Goal: Task Accomplishment & Management: Use online tool/utility

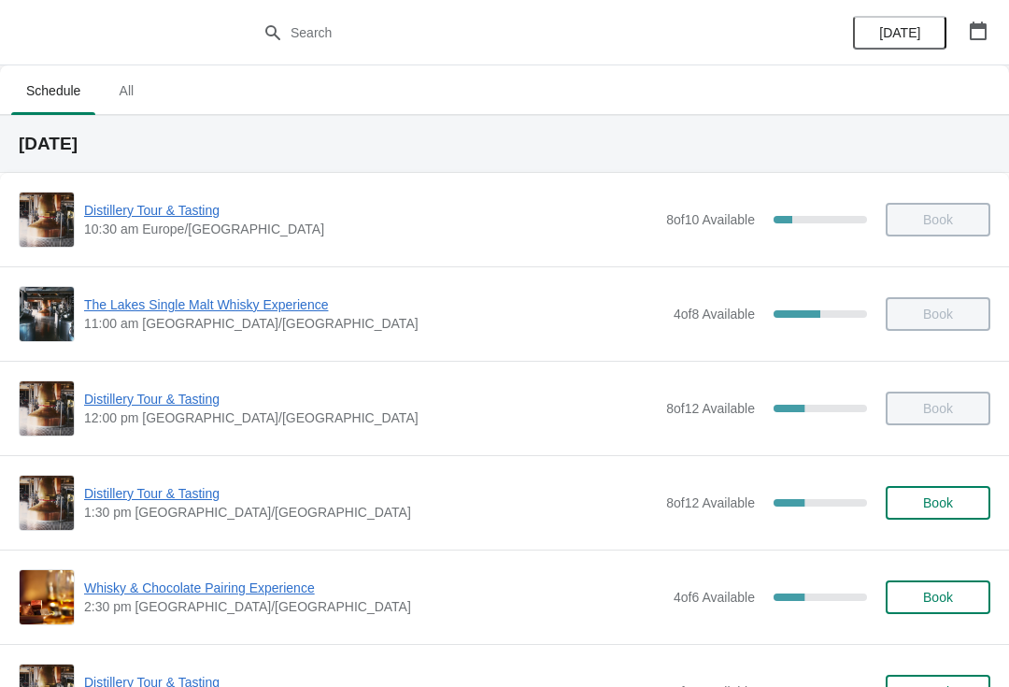
click at [180, 588] on span "Whisky & Chocolate Pairing Experience" at bounding box center [374, 587] width 580 height 19
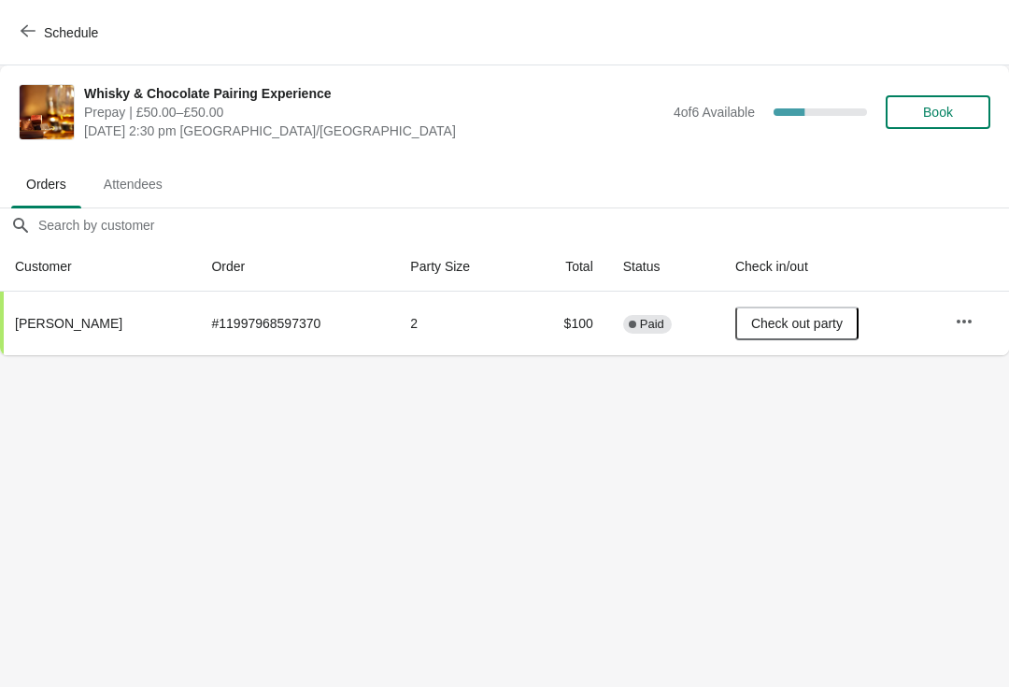
click at [972, 320] on icon "button" at bounding box center [964, 321] width 15 height 4
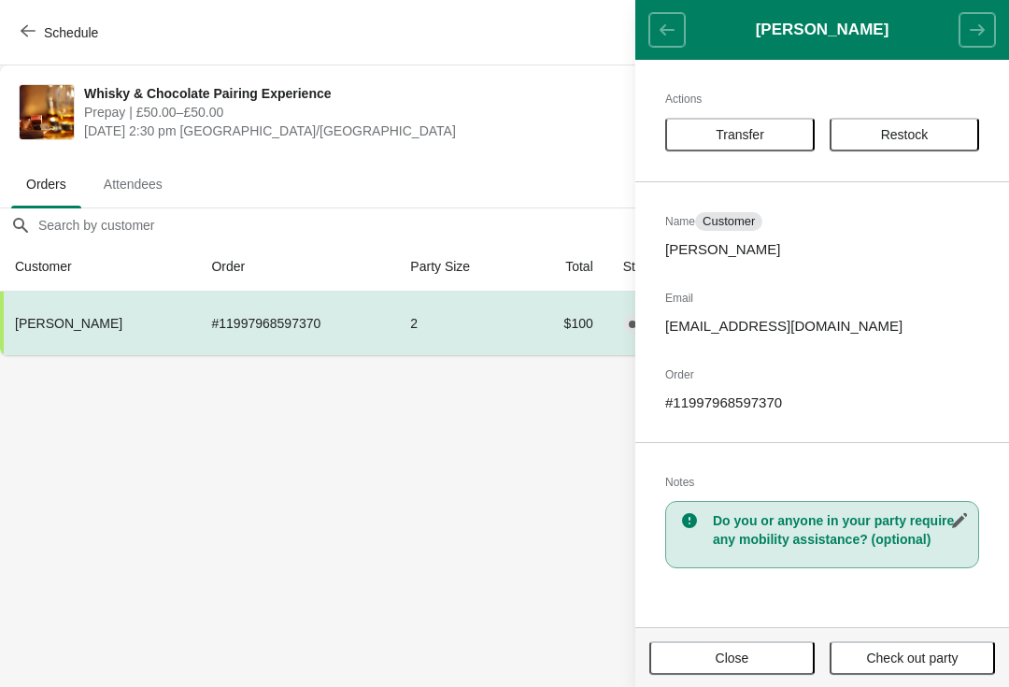
click at [751, 125] on button "Transfer" at bounding box center [739, 135] width 149 height 34
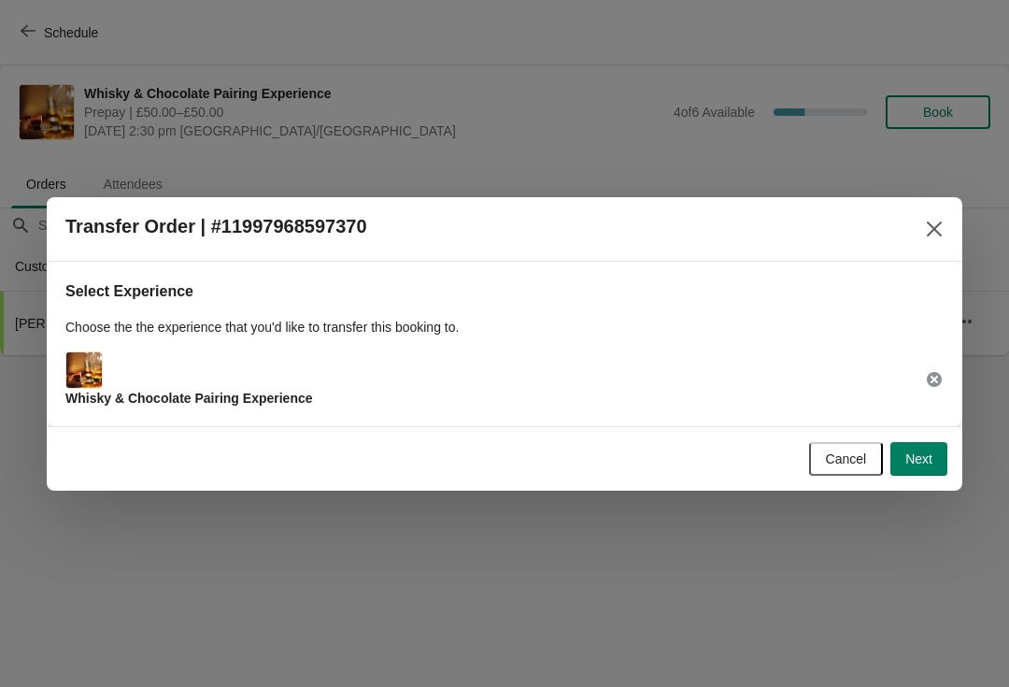
click at [919, 456] on span "Next" at bounding box center [918, 458] width 27 height 15
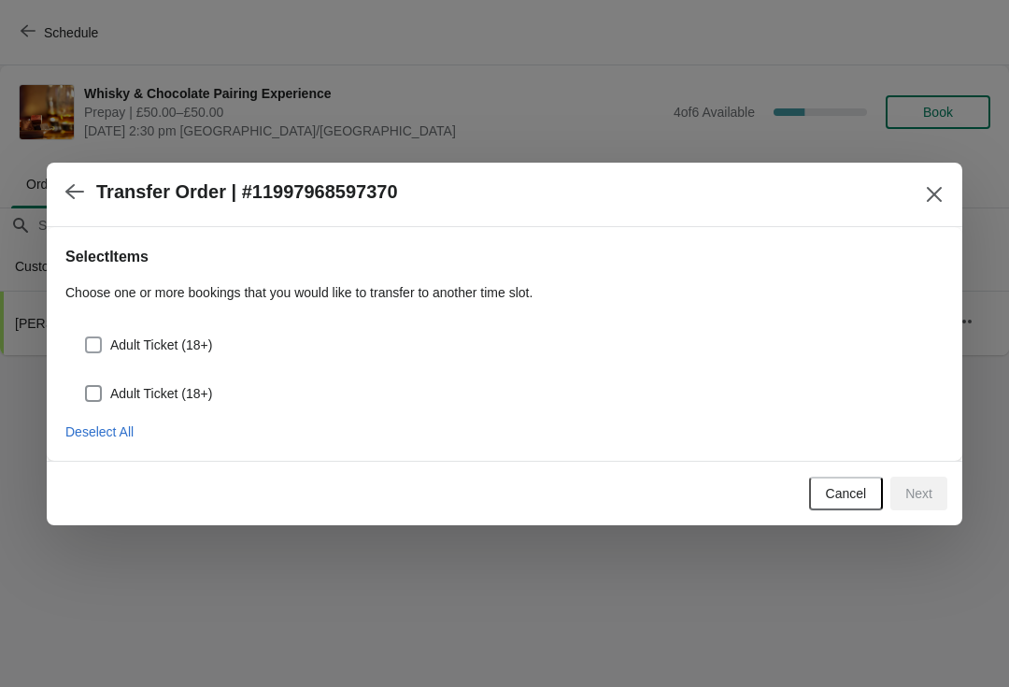
click at [92, 337] on span at bounding box center [93, 344] width 17 height 17
click at [86, 337] on input "Adult Ticket (18+)" at bounding box center [85, 336] width 1 height 1
checkbox input "true"
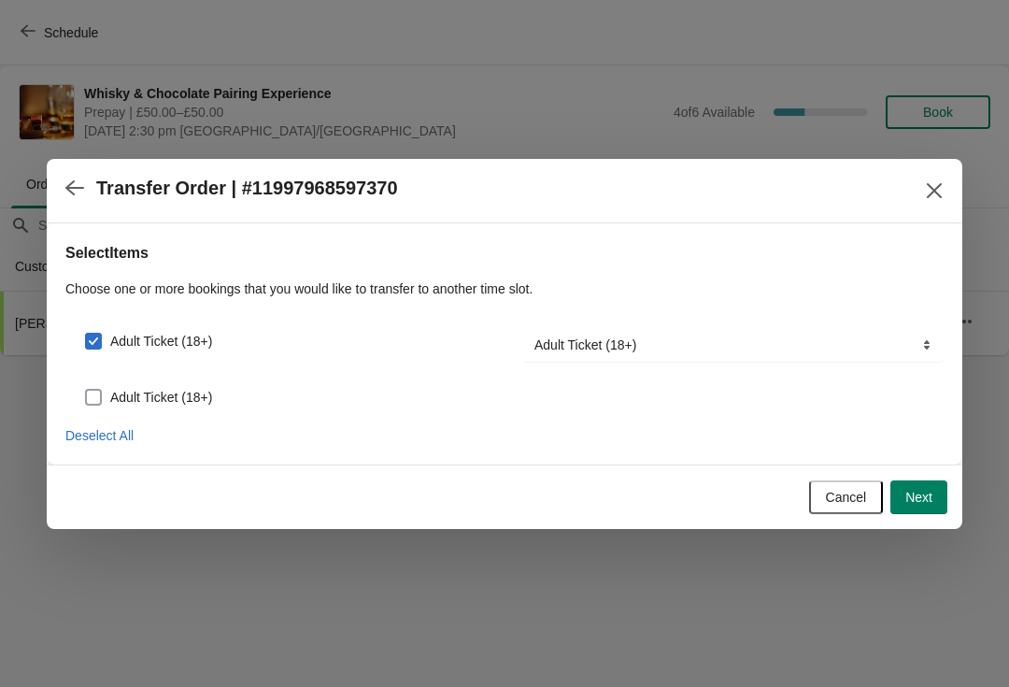
click at [96, 403] on span at bounding box center [93, 397] width 17 height 17
click at [86, 390] on input "Adult Ticket (18+)" at bounding box center [85, 389] width 1 height 1
checkbox input "true"
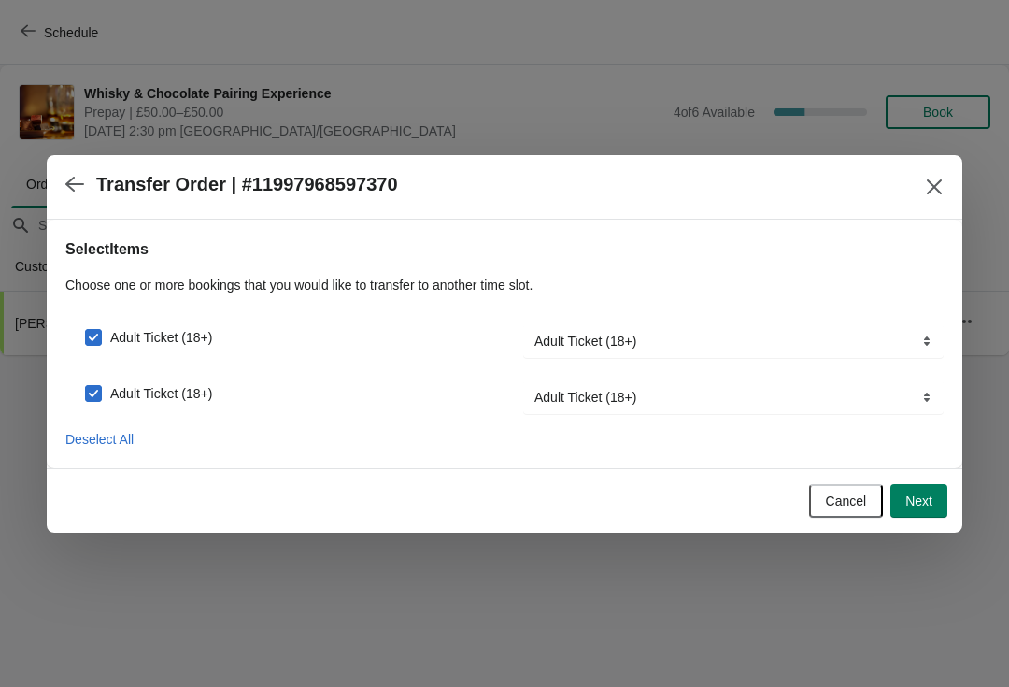
click at [918, 496] on span "Next" at bounding box center [918, 500] width 27 height 15
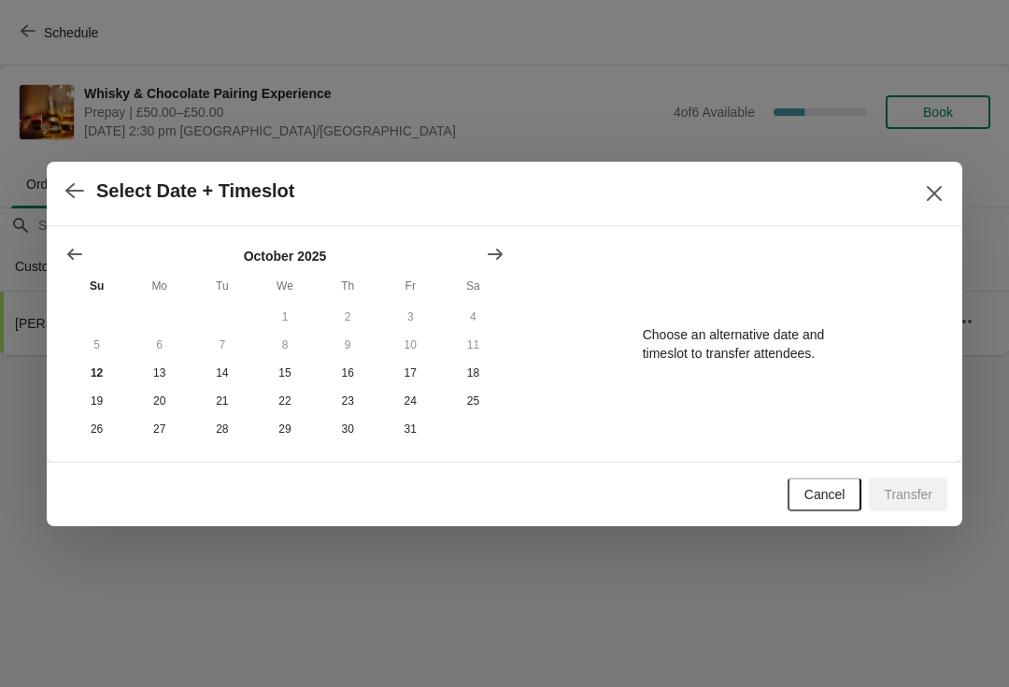
click at [486, 249] on icon "Show next month, November 2025" at bounding box center [495, 254] width 19 height 19
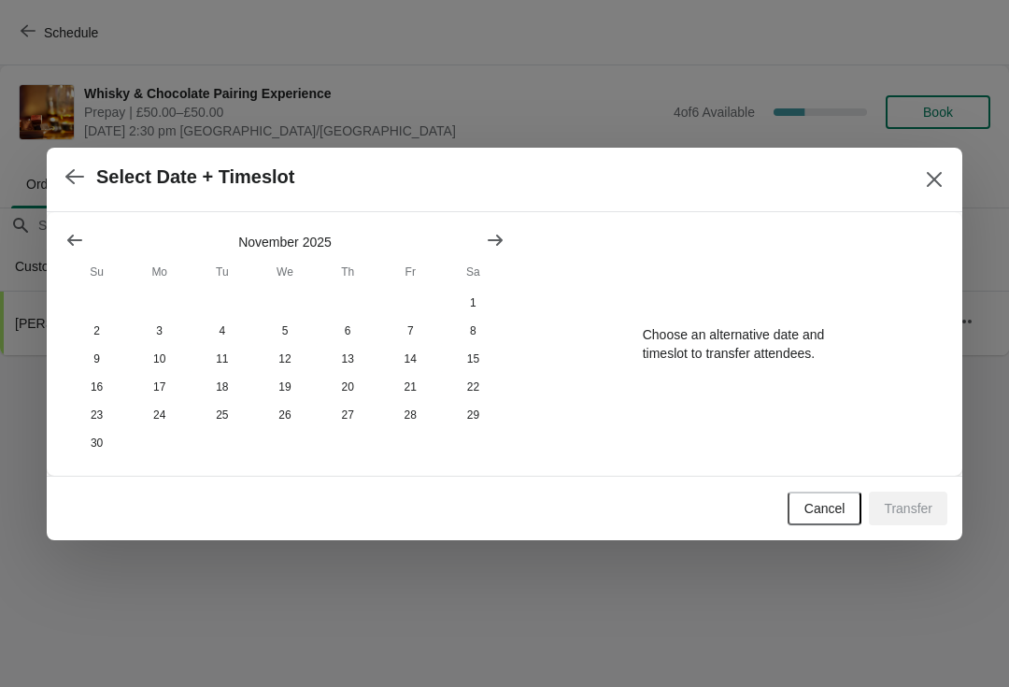
click at [75, 235] on icon "Show previous month, October 2025" at bounding box center [74, 240] width 19 height 19
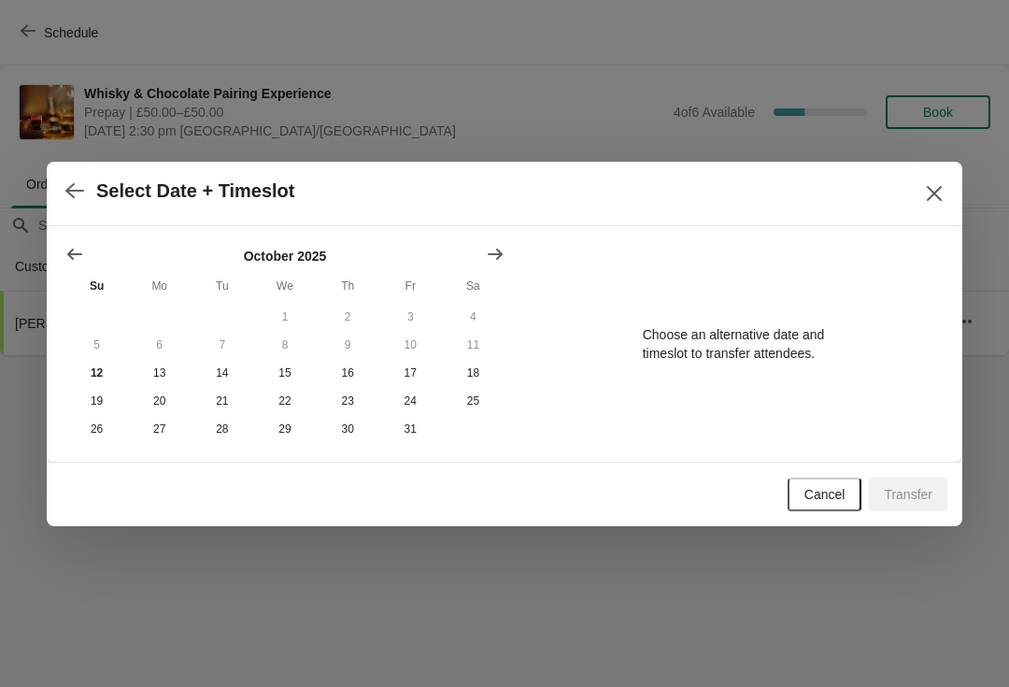
click at [810, 494] on span "Cancel" at bounding box center [824, 494] width 41 height 15
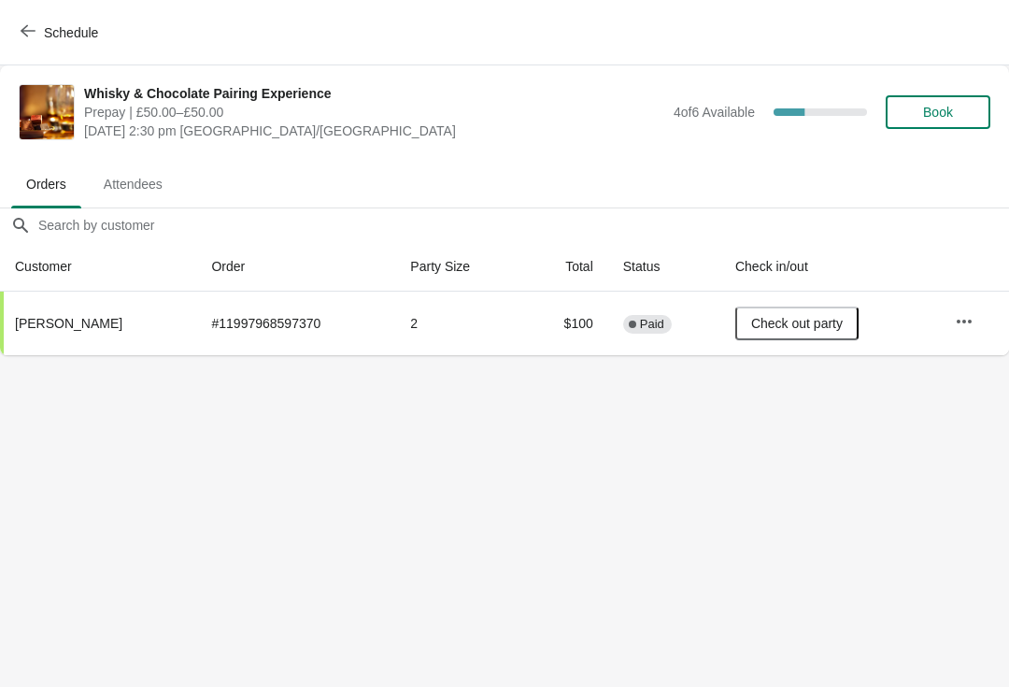
click at [850, 314] on button "Check out party" at bounding box center [796, 323] width 123 height 34
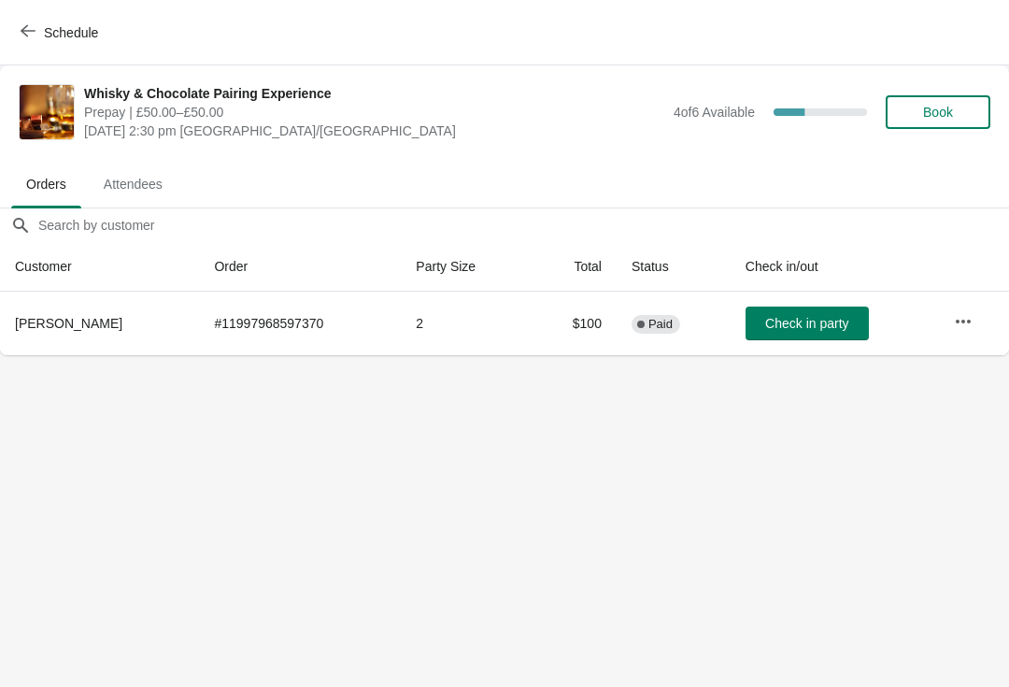
click at [973, 315] on icon "button" at bounding box center [963, 321] width 19 height 19
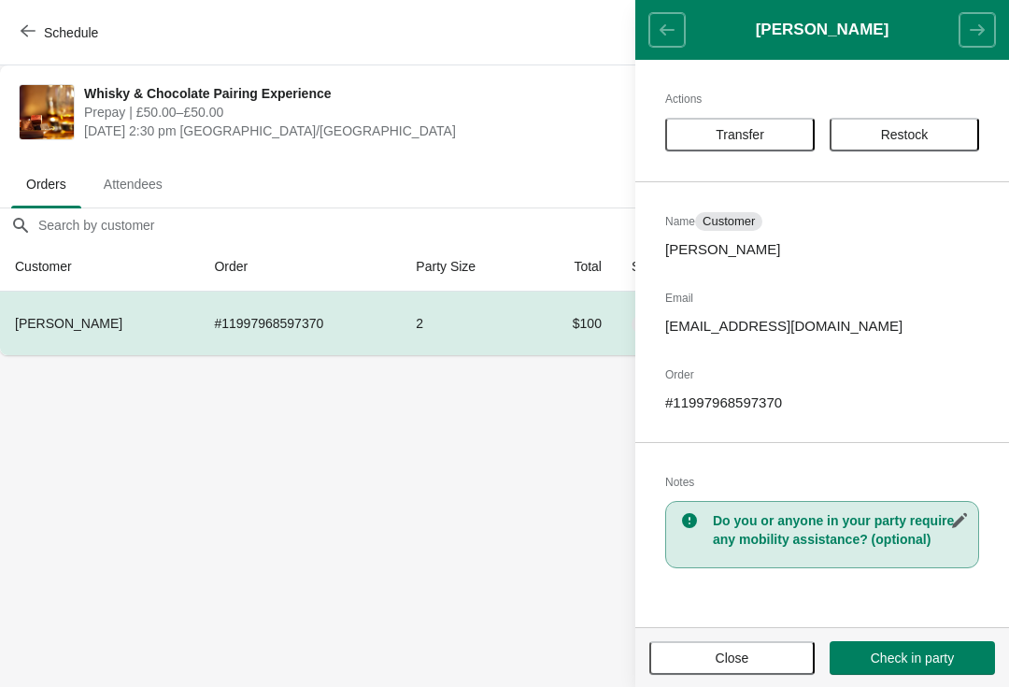
click at [862, 523] on h3 "Do you or anyone in your party require any mobility assistance? (optional)" at bounding box center [841, 529] width 256 height 37
click at [842, 542] on h3 "Do you or anyone in your party require any mobility assistance? (optional)" at bounding box center [841, 529] width 256 height 37
click at [737, 214] on span "Customer" at bounding box center [729, 221] width 52 height 15
click at [759, 247] on p "[PERSON_NAME]" at bounding box center [822, 249] width 314 height 19
click at [793, 414] on div "Actions Transfer Restock Name Customer [PERSON_NAME] Email [EMAIL_ADDRESS][DOMA…" at bounding box center [822, 343] width 374 height 567
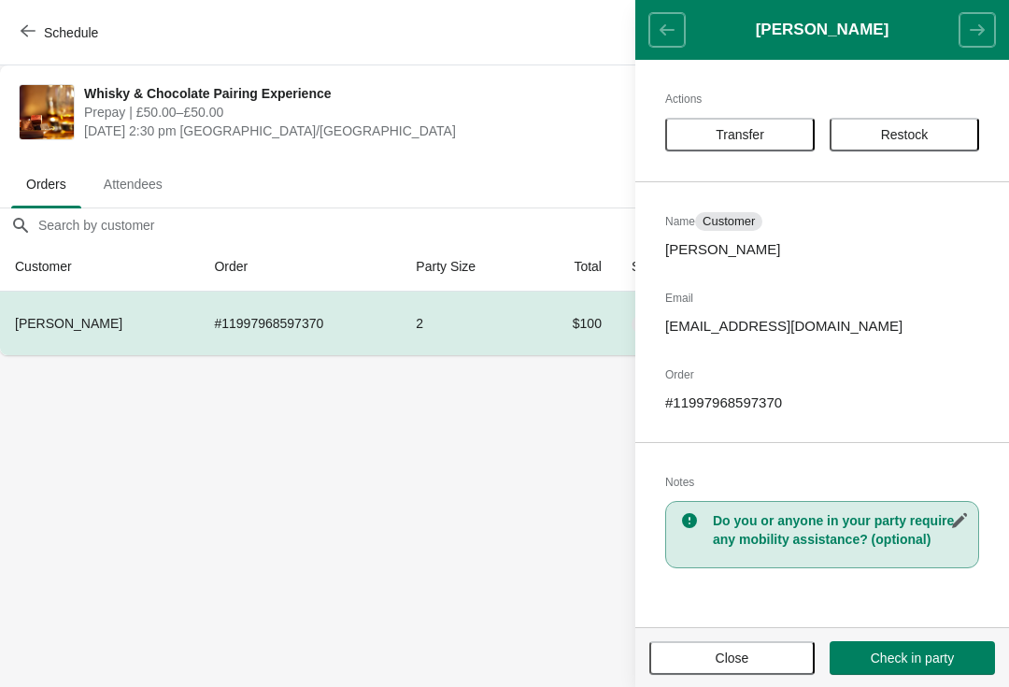
click at [730, 672] on button "Close" at bounding box center [731, 658] width 165 height 34
